Goal: Information Seeking & Learning: Learn about a topic

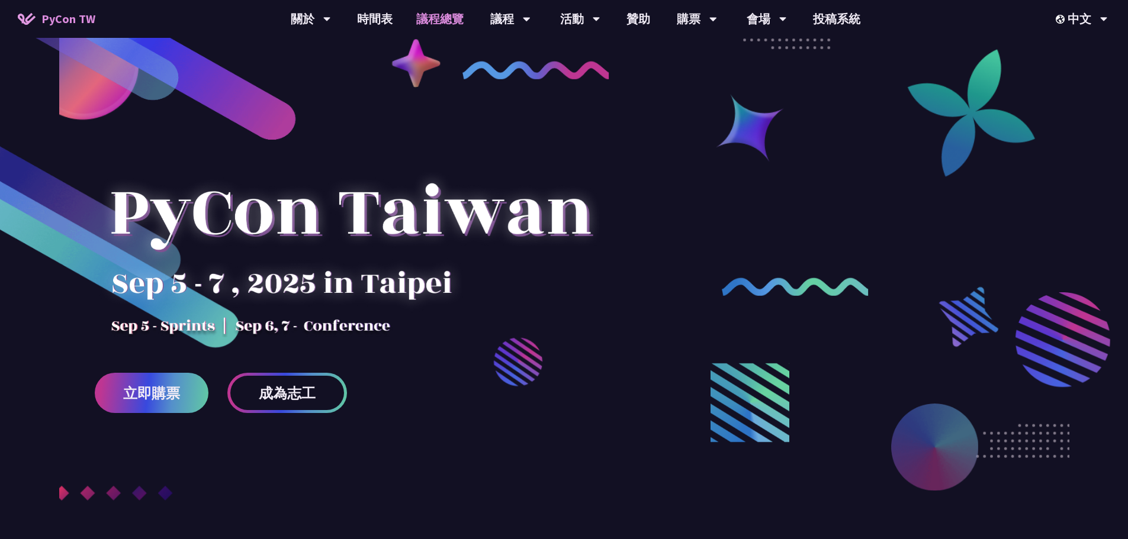
click at [449, 22] on link "議程總覽" at bounding box center [439, 19] width 71 height 38
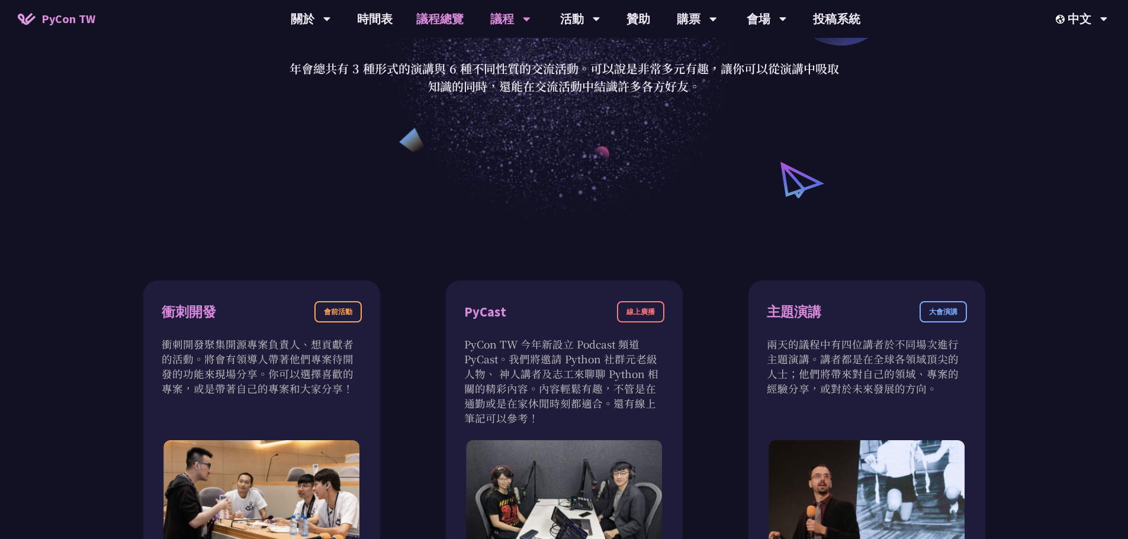
scroll to position [59, 0]
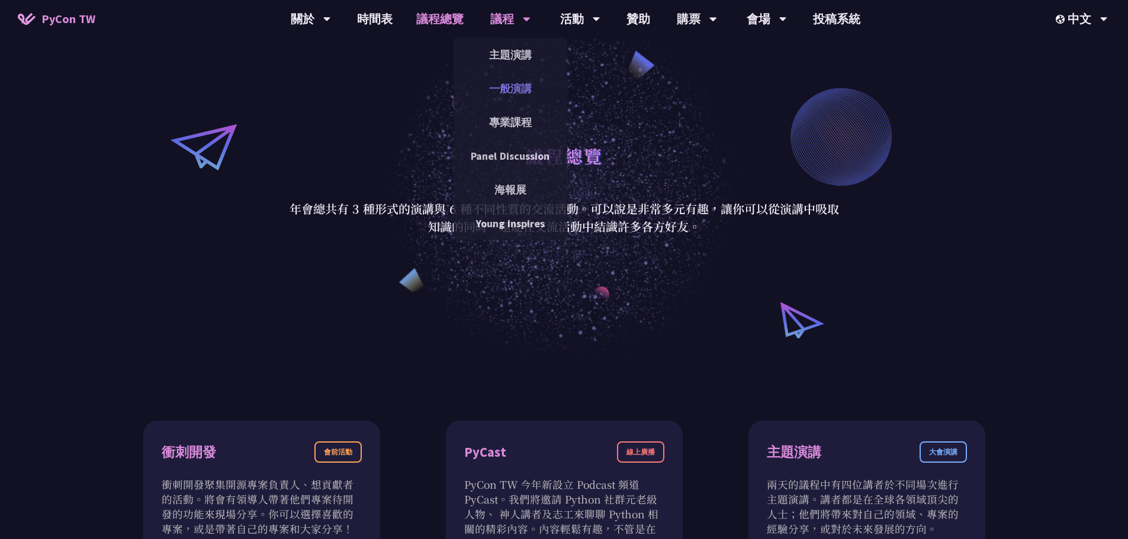
click at [514, 82] on link "一般演講" at bounding box center [511, 89] width 114 height 28
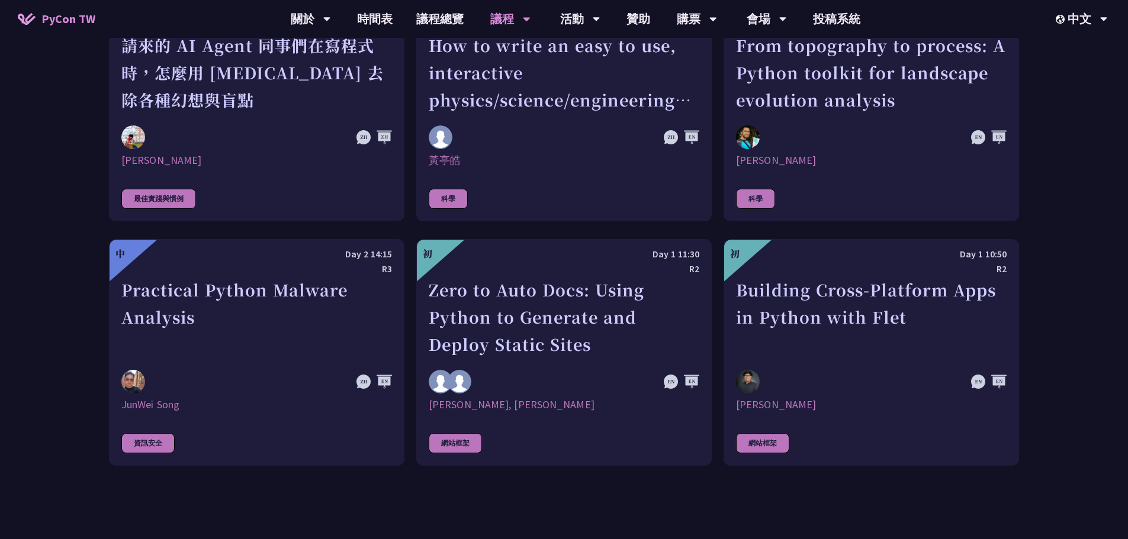
scroll to position [3138, 0]
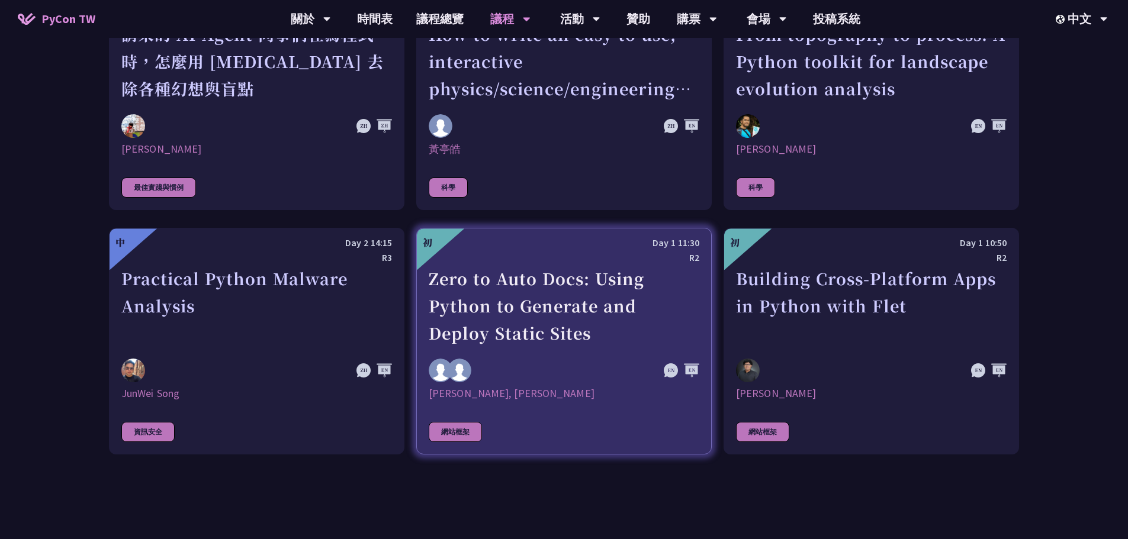
click at [607, 385] on link "初 Day 1 11:30 R2 Zero to Auto Docs: Using Python to Generate and Deploy Static …" at bounding box center [563, 341] width 295 height 227
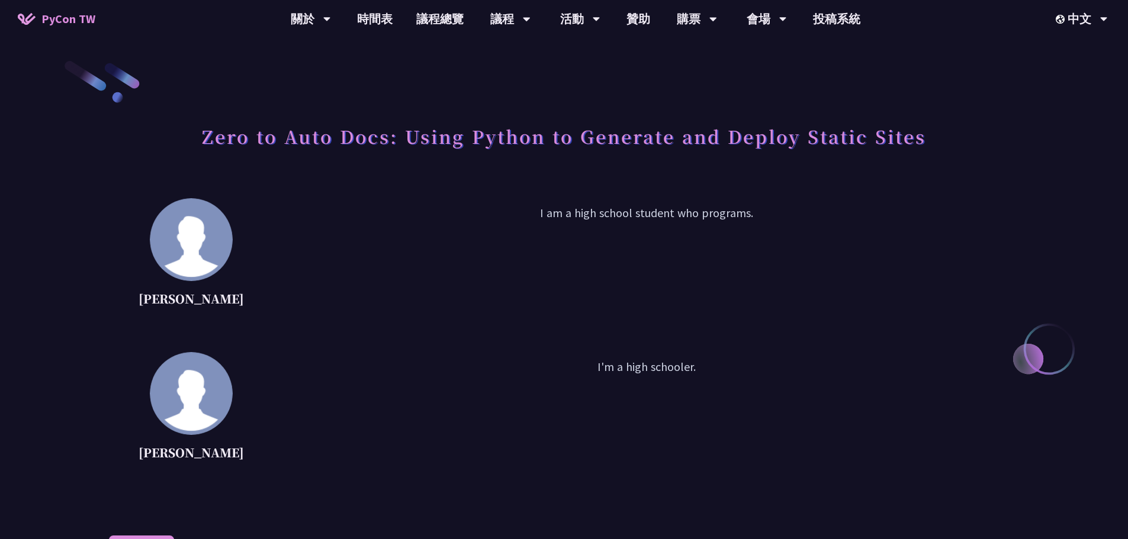
drag, startPoint x: 607, startPoint y: 385, endPoint x: 494, endPoint y: 361, distance: 115.7
click at [494, 361] on p "I'm a high schooler." at bounding box center [646, 411] width 745 height 107
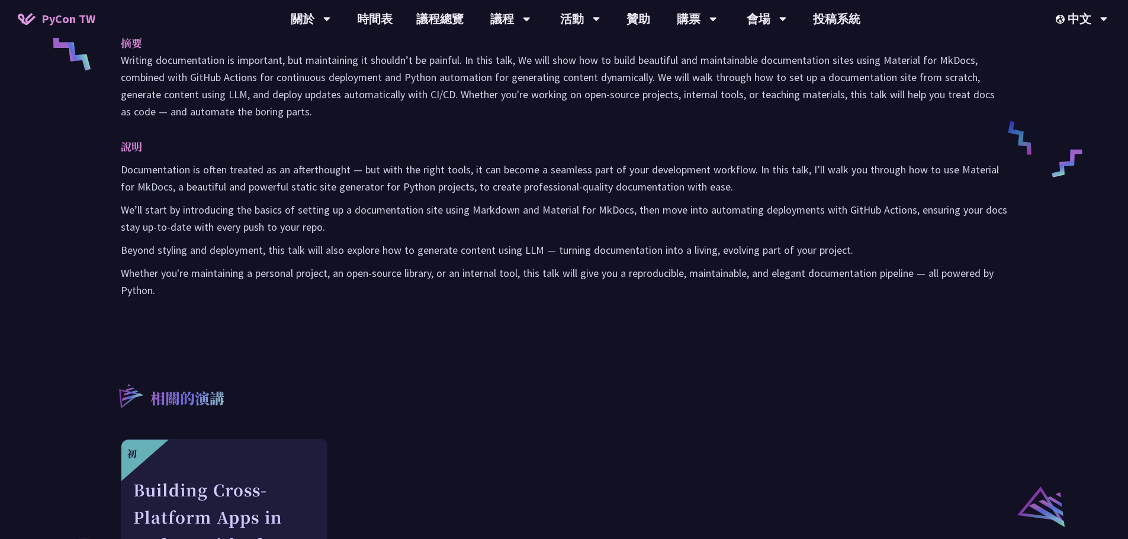
scroll to position [414, 0]
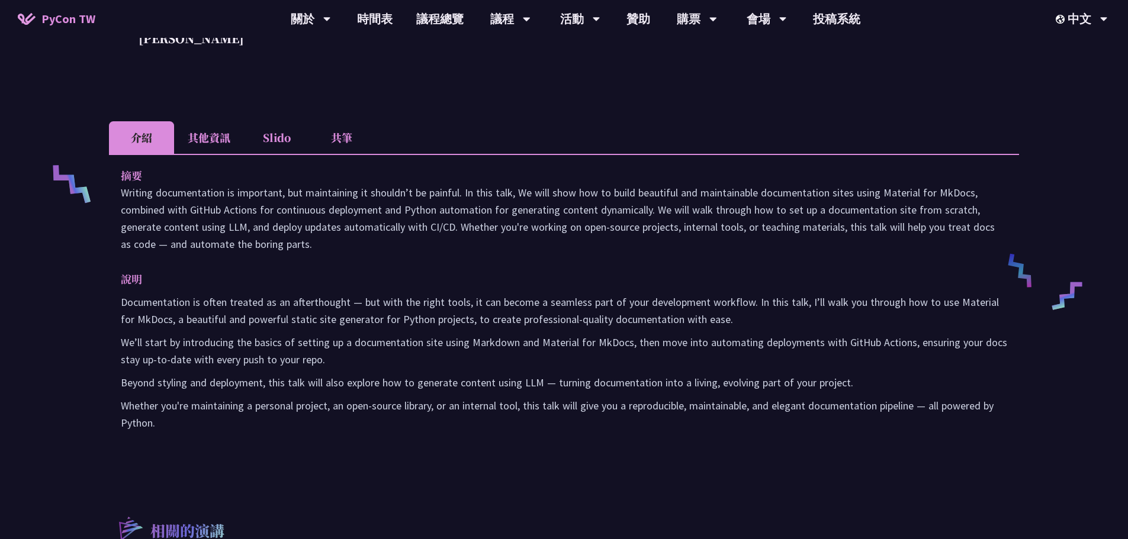
click at [221, 148] on li "其他資訊" at bounding box center [209, 137] width 70 height 33
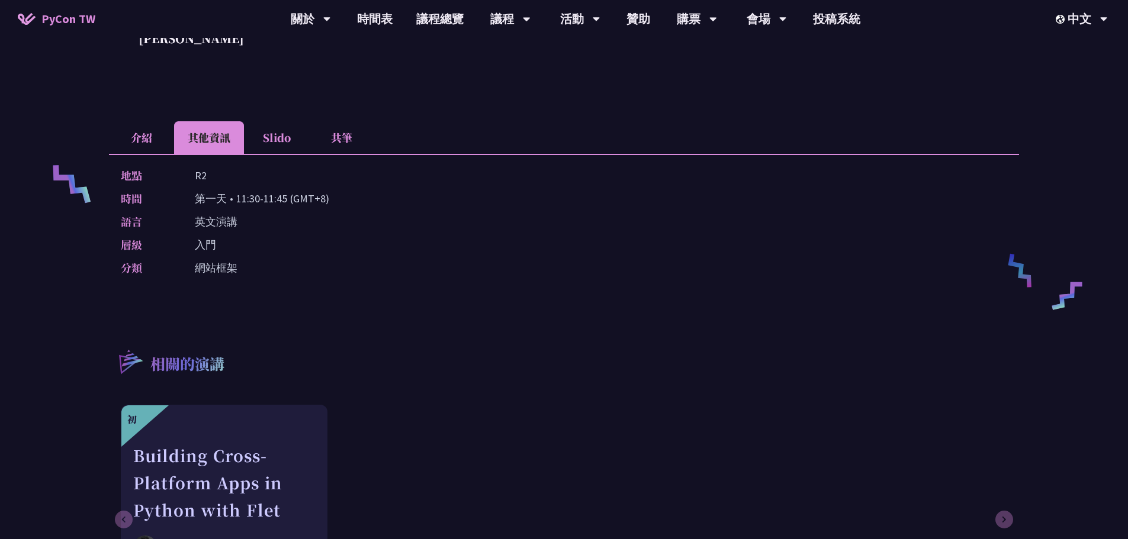
click at [276, 136] on li "Slido" at bounding box center [276, 137] width 65 height 33
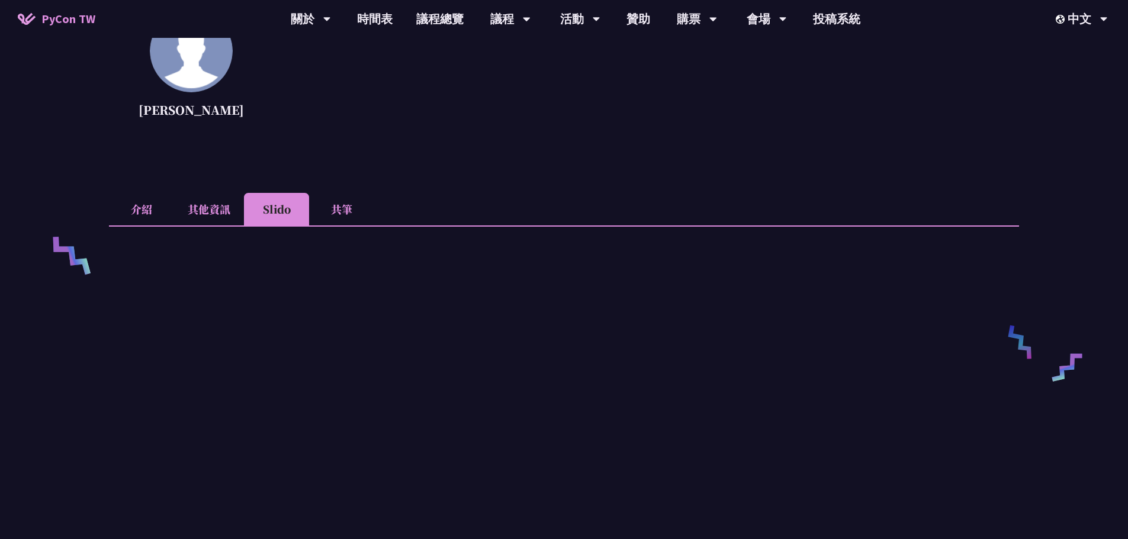
scroll to position [296, 0]
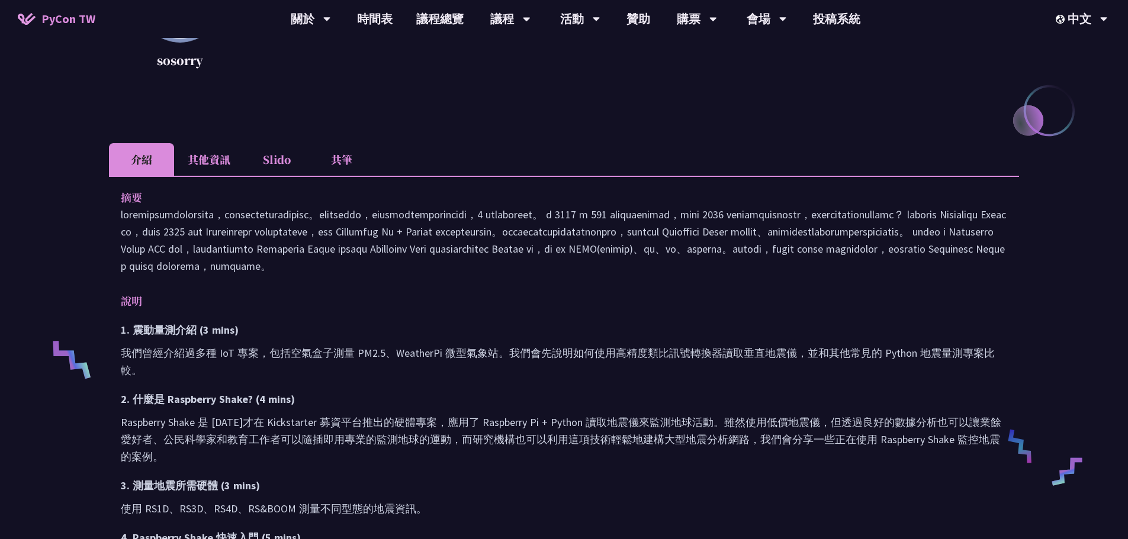
scroll to position [237, 0]
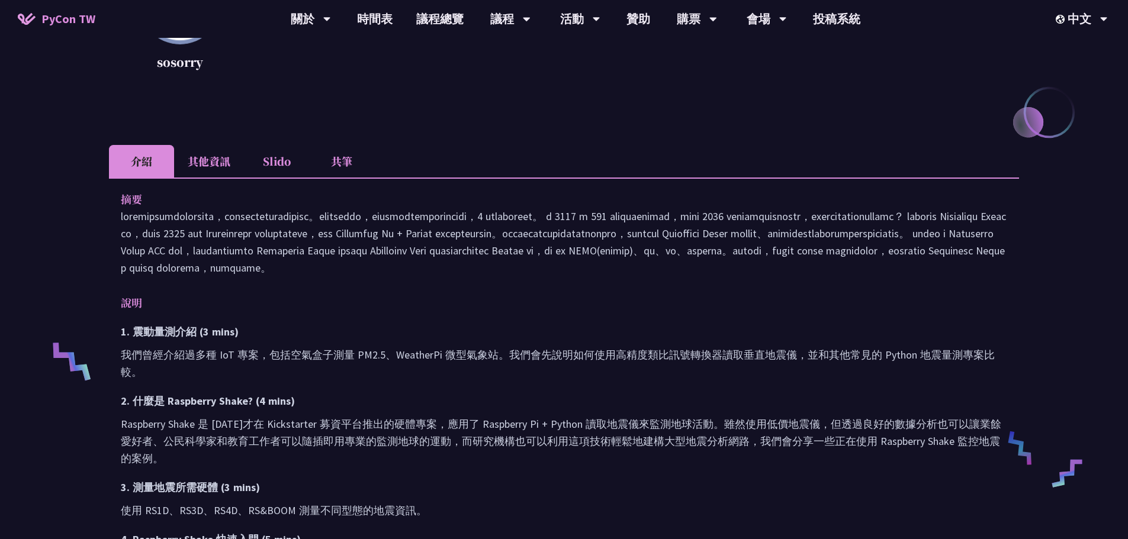
click at [187, 150] on li "其他資訊" at bounding box center [209, 161] width 70 height 33
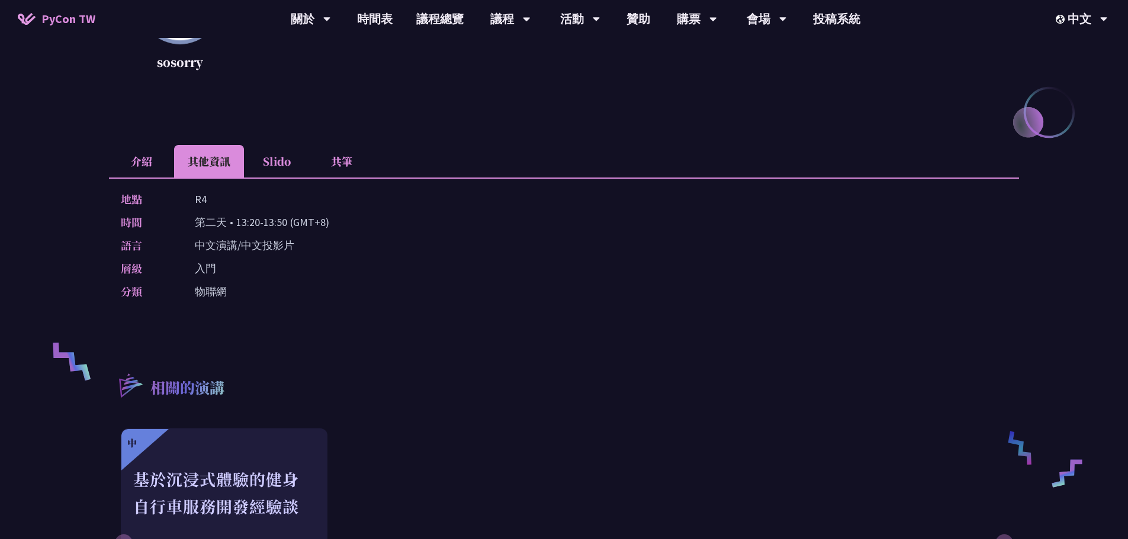
click at [290, 170] on li "Slido" at bounding box center [276, 161] width 65 height 33
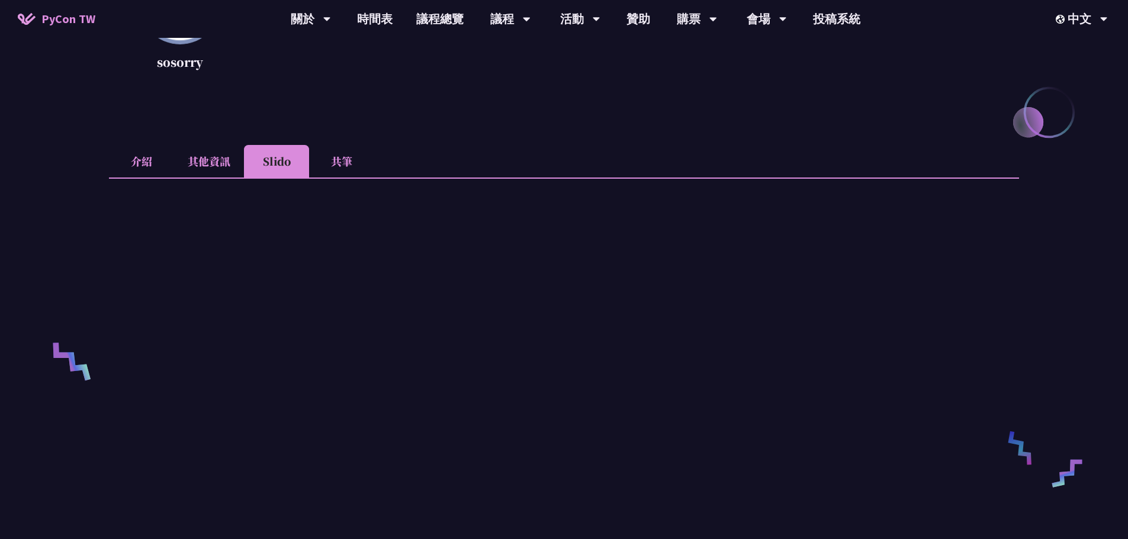
click at [343, 156] on li "共筆" at bounding box center [341, 161] width 65 height 33
click at [147, 163] on li "介紹" at bounding box center [141, 161] width 65 height 33
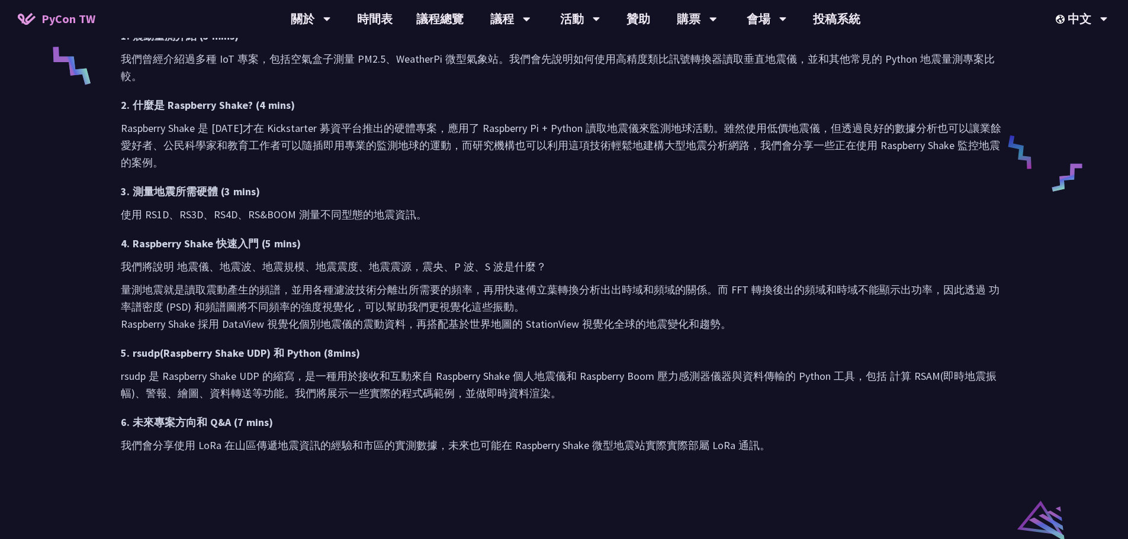
scroll to position [888, 0]
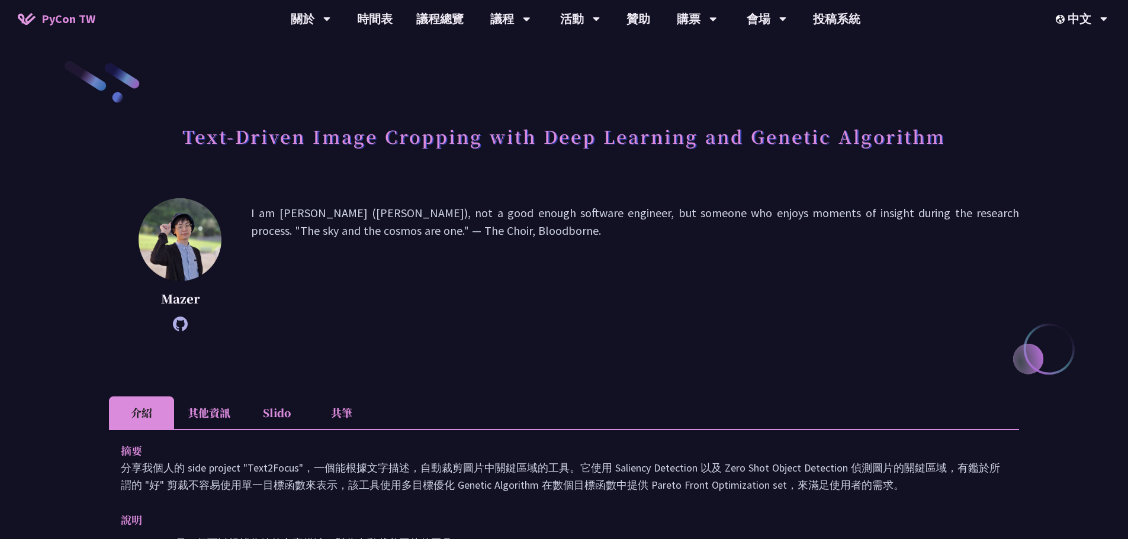
drag, startPoint x: 361, startPoint y: 340, endPoint x: 314, endPoint y: 278, distance: 78.2
click at [315, 278] on p "I am Mazer (Ting-Yu Chen), not a good enough software engineer, but someone who…" at bounding box center [635, 264] width 768 height 121
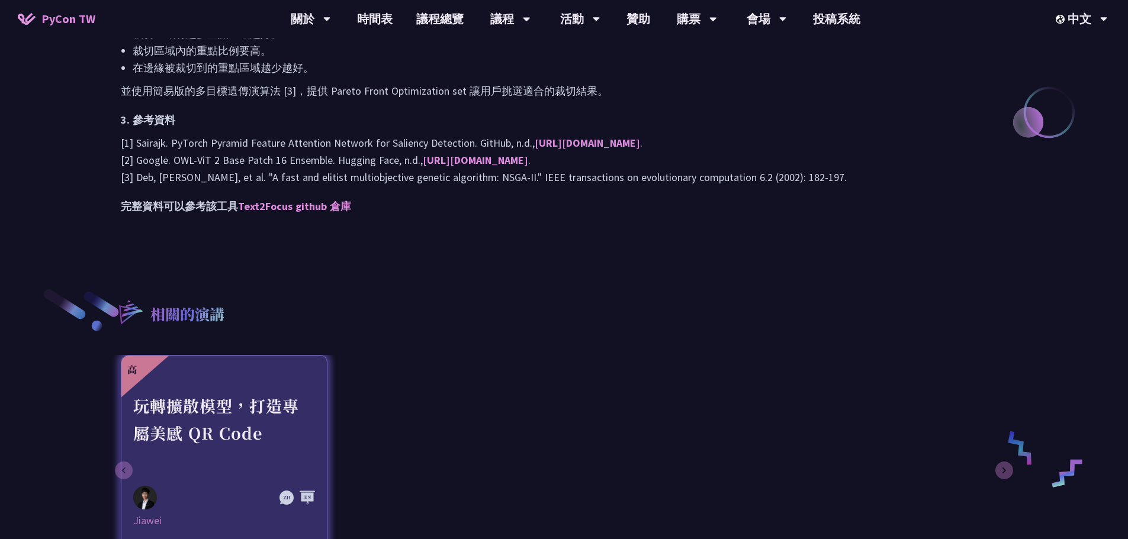
scroll to position [1421, 0]
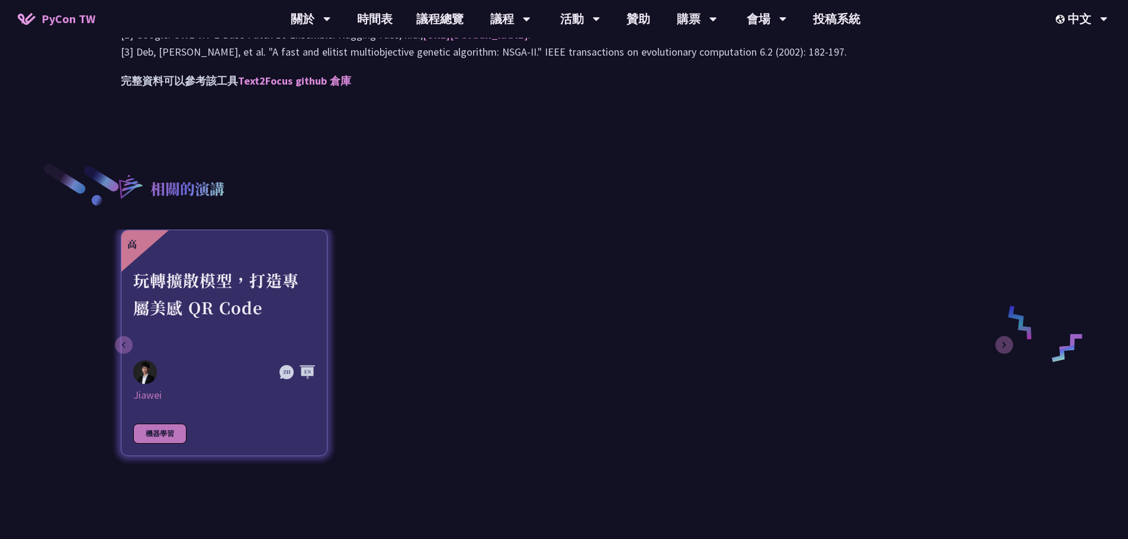
click at [267, 306] on div "玩轉擴散模型，打造專屬美感 QR Code" at bounding box center [224, 308] width 182 height 82
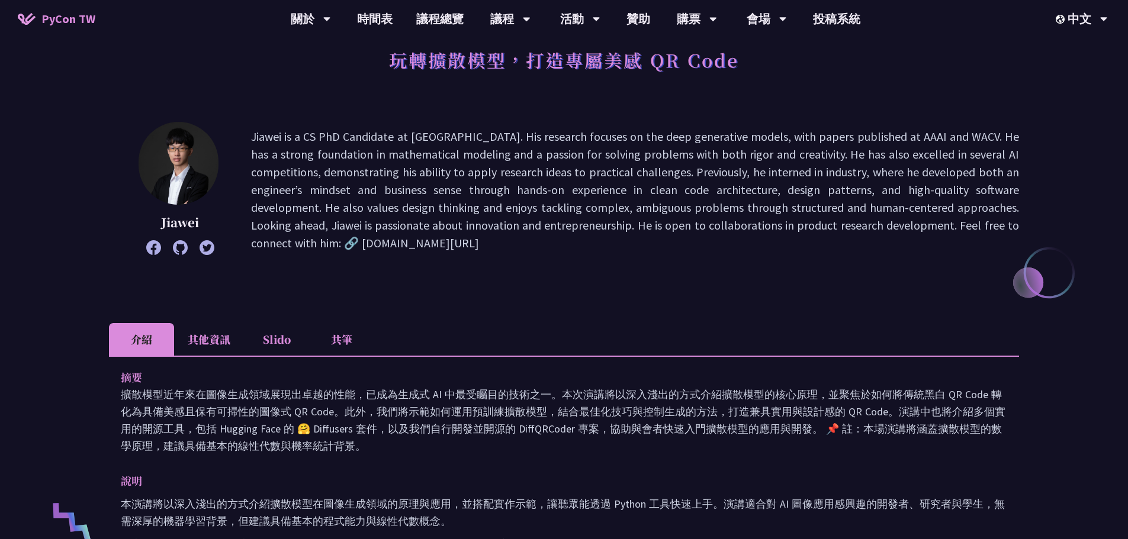
scroll to position [355, 0]
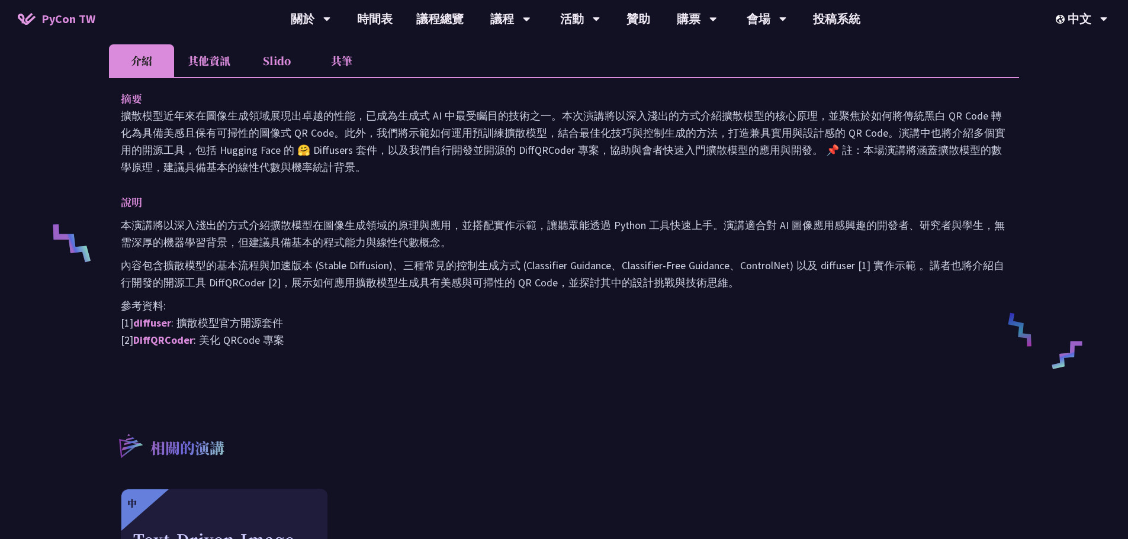
drag, startPoint x: 195, startPoint y: 117, endPoint x: 438, endPoint y: 176, distance: 250.3
click at [438, 176] on div "摘要 擴散模型近年來在圖像生成領域展現出卓越的性能，已成為生成式 AI 中最受矚目的技術之一。本次演講將以深入淺出的方式介紹擴散模型的核心原理，並聚焦於如何將…" at bounding box center [564, 227] width 910 height 301
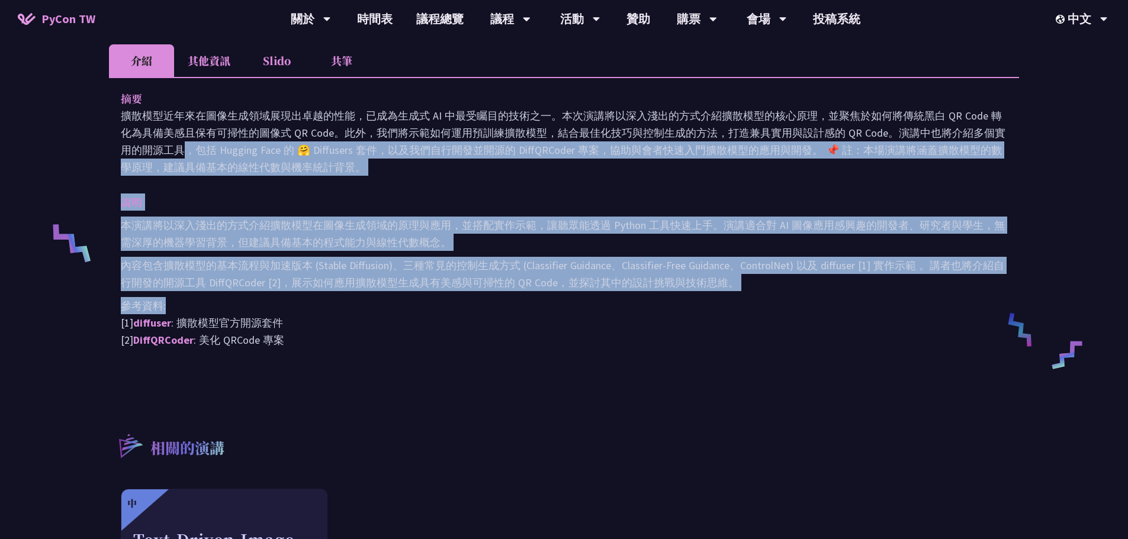
drag, startPoint x: 899, startPoint y: 149, endPoint x: 449, endPoint y: 310, distance: 477.9
click at [449, 310] on div "摘要 擴散模型近年來在圖像生成領域展現出卓越的性能，已成為生成式 AI 中最受矚目的技術之一。本次演講將以深入淺出的方式介紹擴散模型的核心原理，並聚焦於如何將…" at bounding box center [564, 227] width 910 height 301
click at [449, 310] on p "參考資料: [1] diffuser : 擴散模型官方開源套件 [2] DiffQRCoder : 美化 QRCode 專案" at bounding box center [564, 323] width 886 height 52
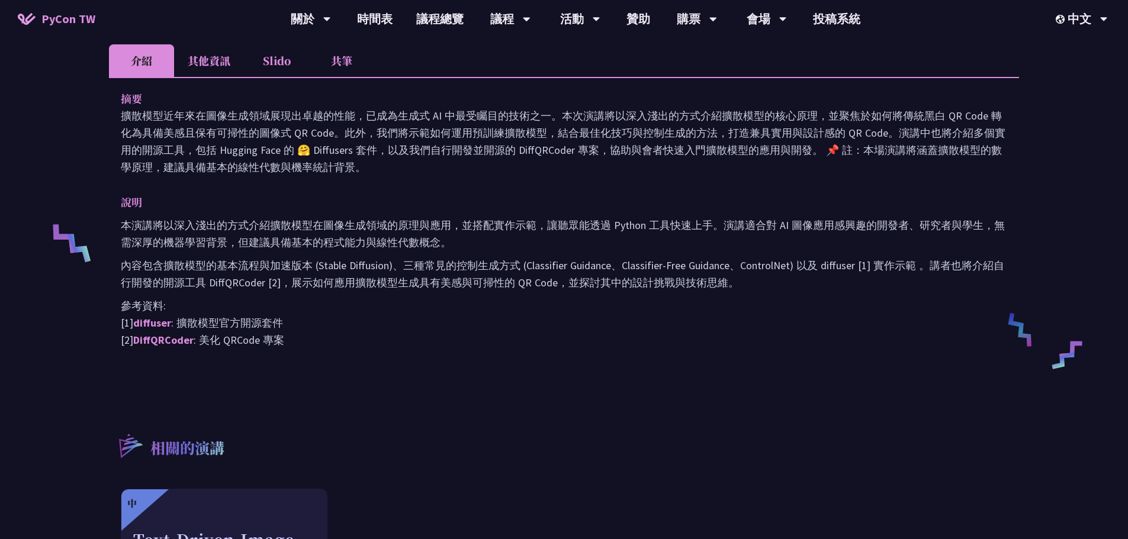
click at [223, 64] on li "其他資訊" at bounding box center [209, 60] width 70 height 33
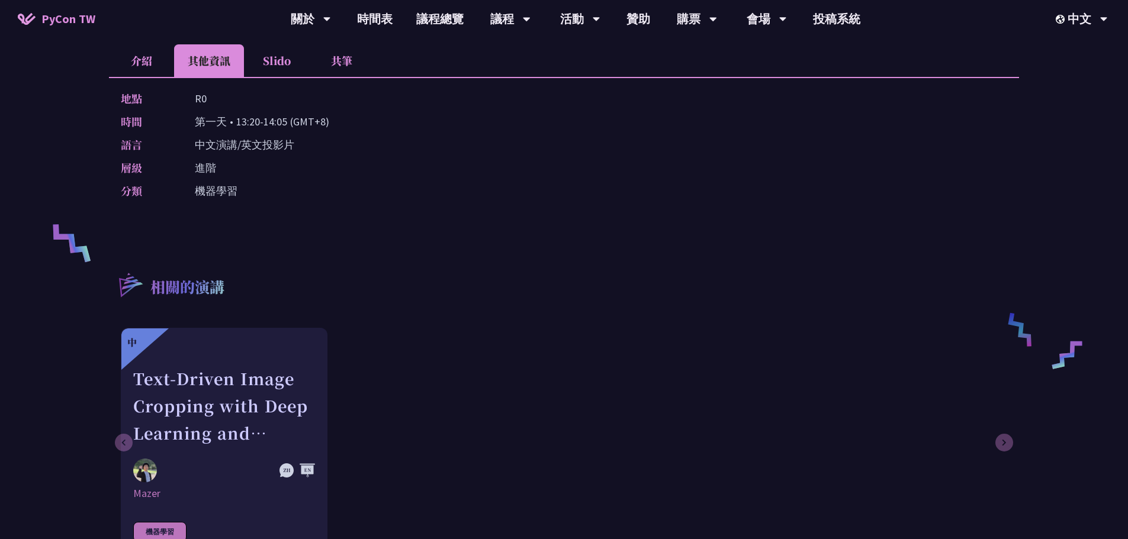
click at [273, 62] on li "Slido" at bounding box center [276, 60] width 65 height 33
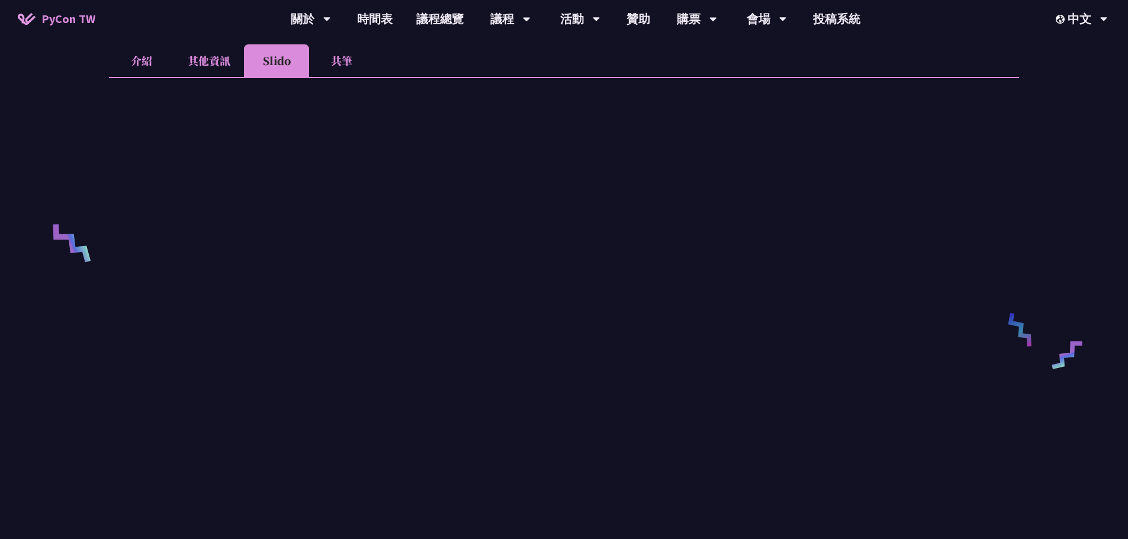
drag, startPoint x: 1036, startPoint y: 269, endPoint x: 1025, endPoint y: 313, distance: 45.7
click at [1027, 313] on div "玩轉擴散模型，打造專屬美感 QR Code Jiawei Jiawei is a CS PhD Candidate at NTU. His research …" at bounding box center [564, 323] width 1128 height 1356
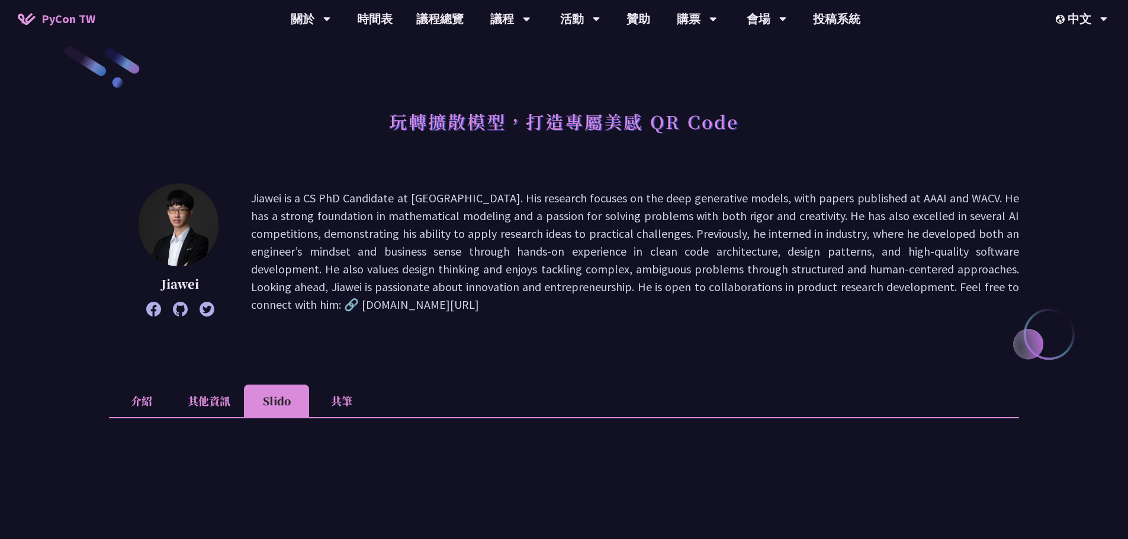
scroll to position [0, 0]
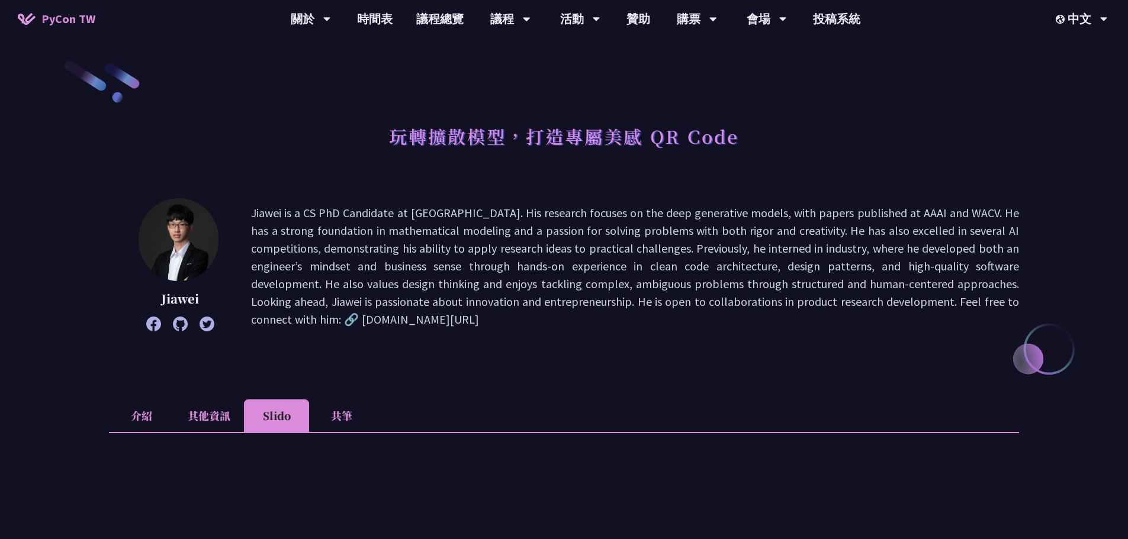
click at [211, 408] on li "其他資訊" at bounding box center [209, 416] width 70 height 33
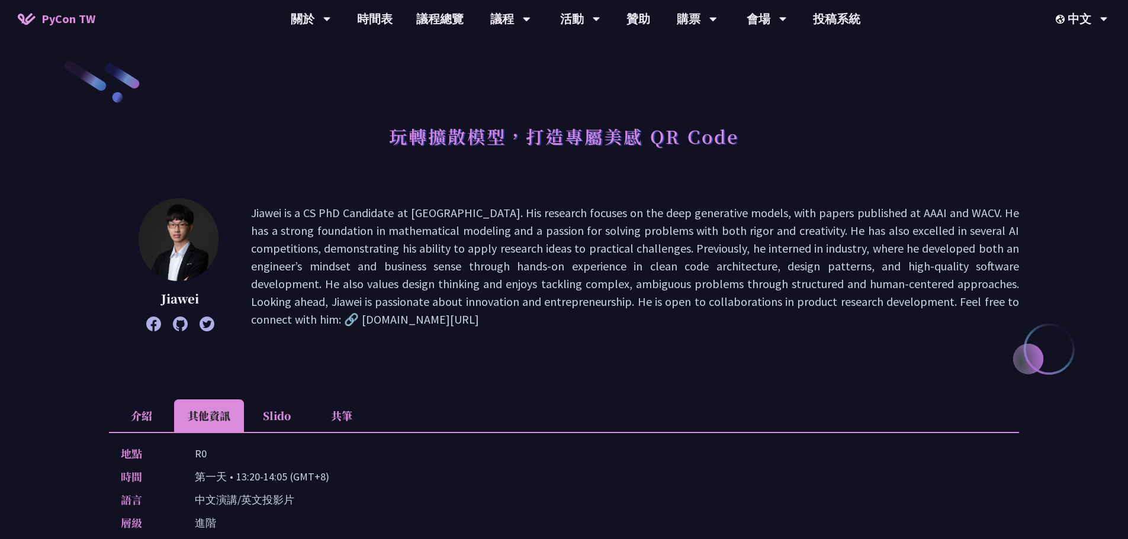
click at [139, 409] on li "介紹" at bounding box center [141, 416] width 65 height 33
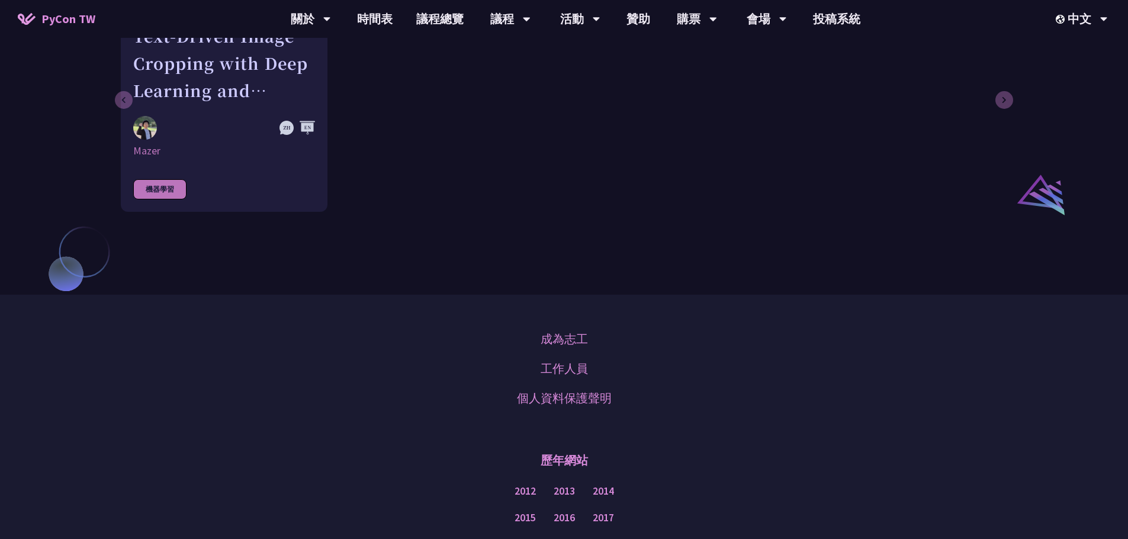
scroll to position [888, 0]
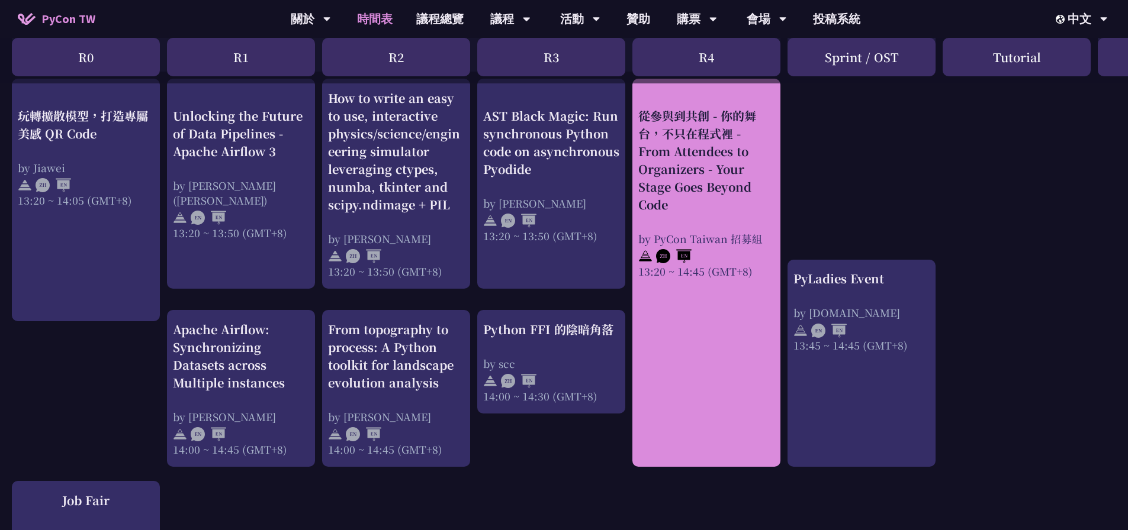
scroll to position [1006, 0]
click at [744, 374] on link "從參與到共創 - 你的舞台，不只在程式裡 - From Attendees to Organizers - Your Stage Goes Beyond Co…" at bounding box center [706, 274] width 136 height 368
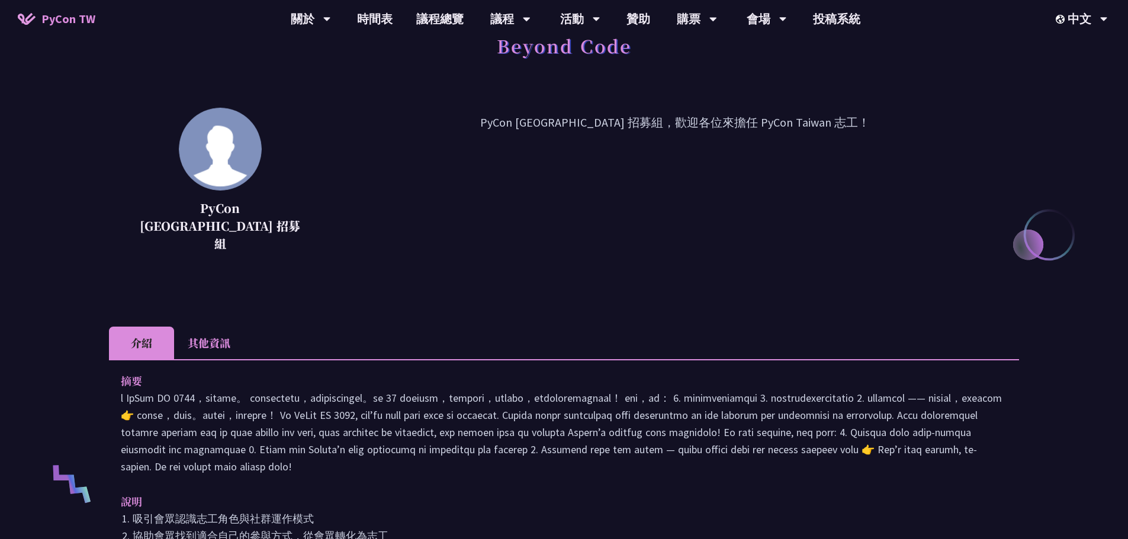
scroll to position [355, 0]
